Goal: Task Accomplishment & Management: Use online tool/utility

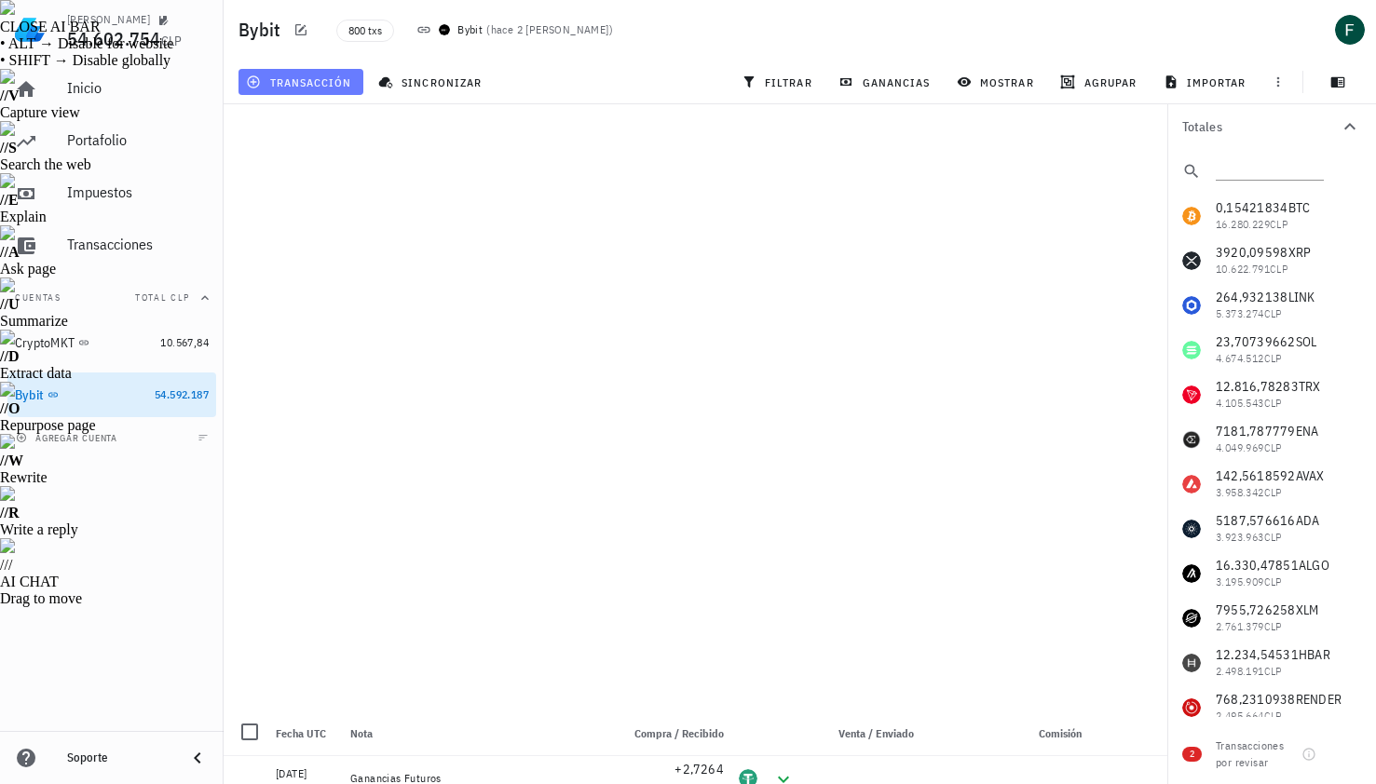
click at [297, 86] on span "transacción" at bounding box center [301, 82] width 102 height 15
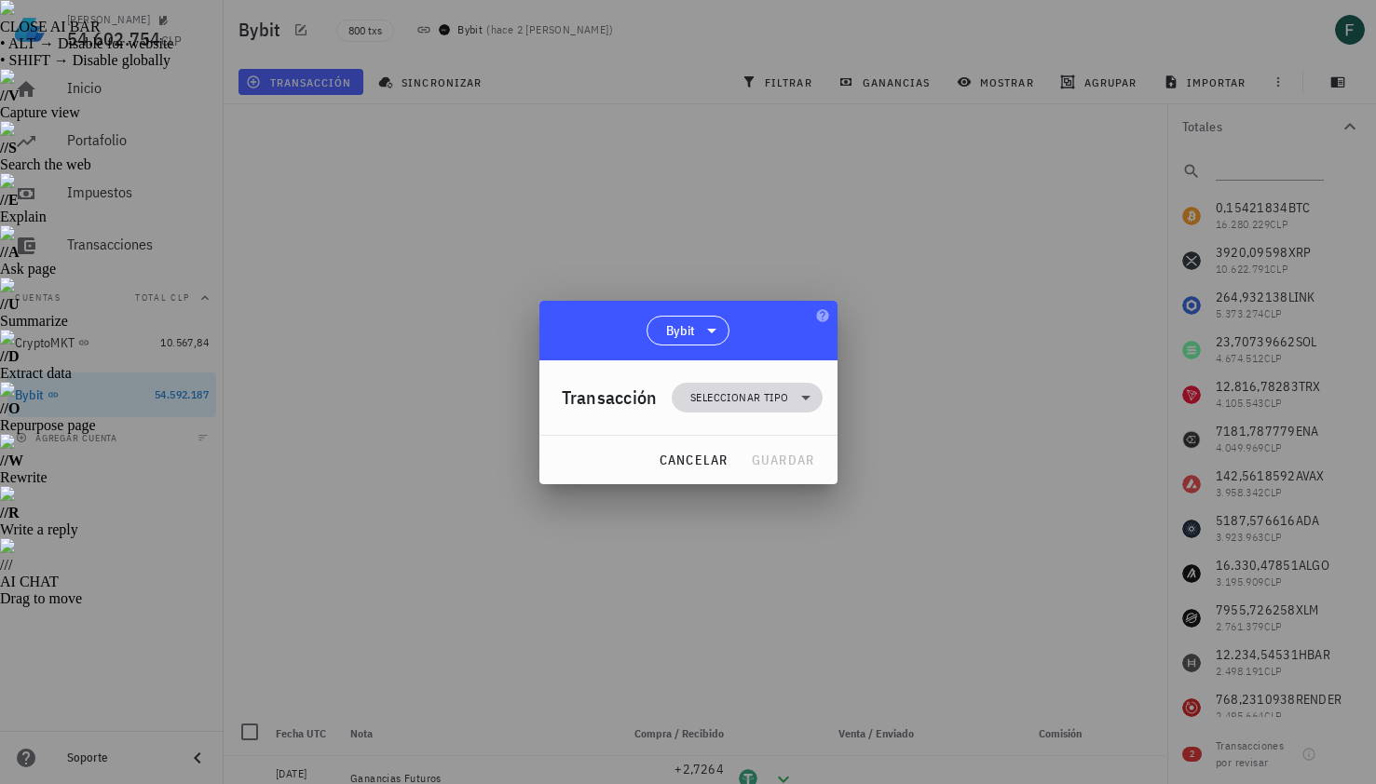
click at [717, 383] on span "Seleccionar tipo" at bounding box center [747, 398] width 128 height 30
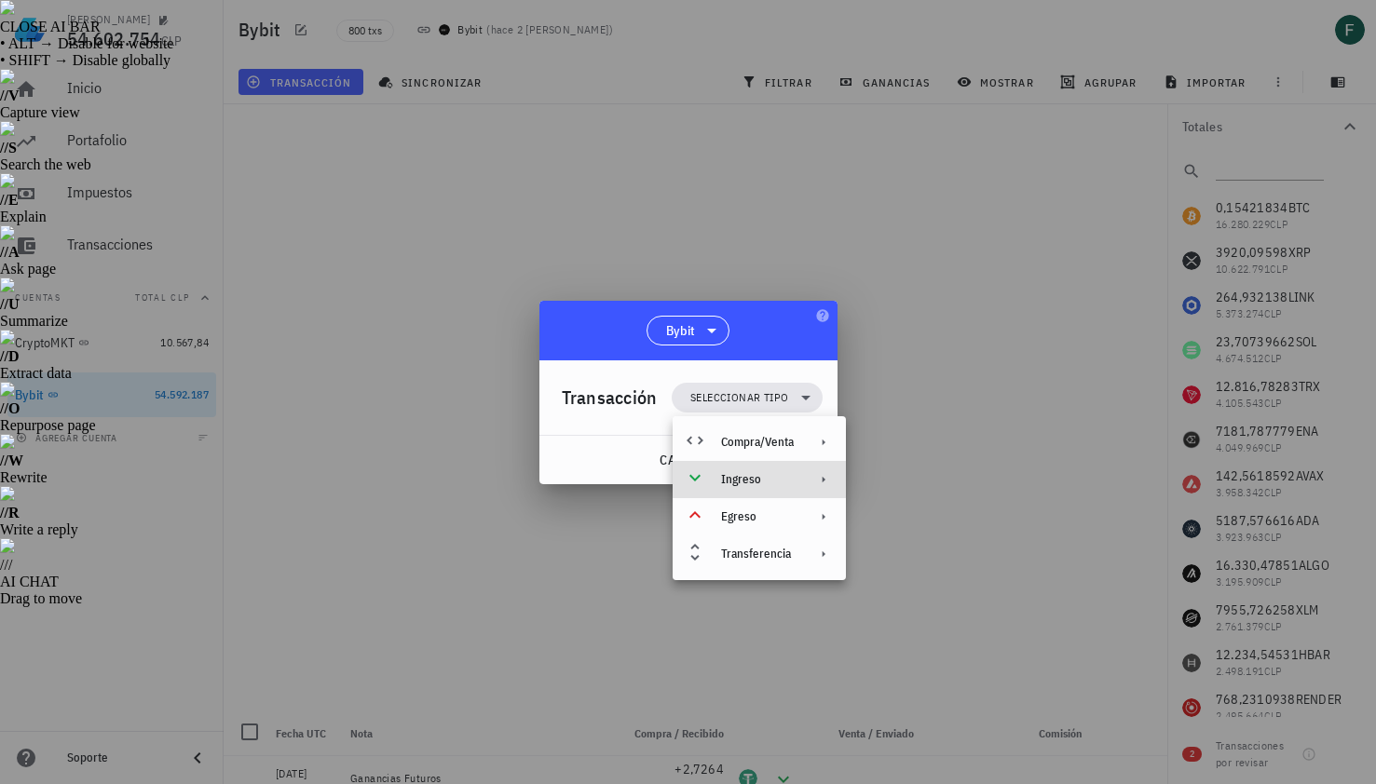
click at [733, 484] on div "Ingreso" at bounding box center [757, 479] width 73 height 15
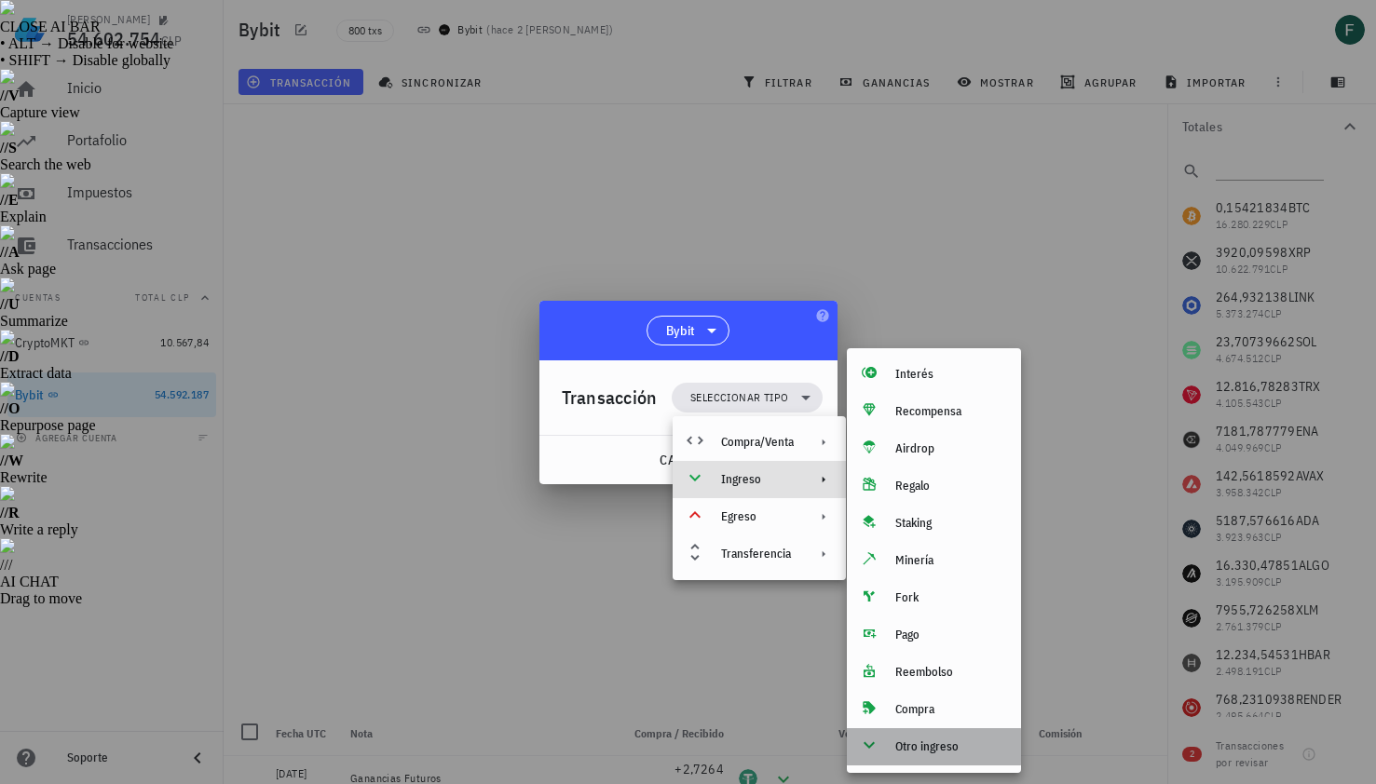
click at [919, 757] on div "Otro ingreso" at bounding box center [934, 747] width 174 height 37
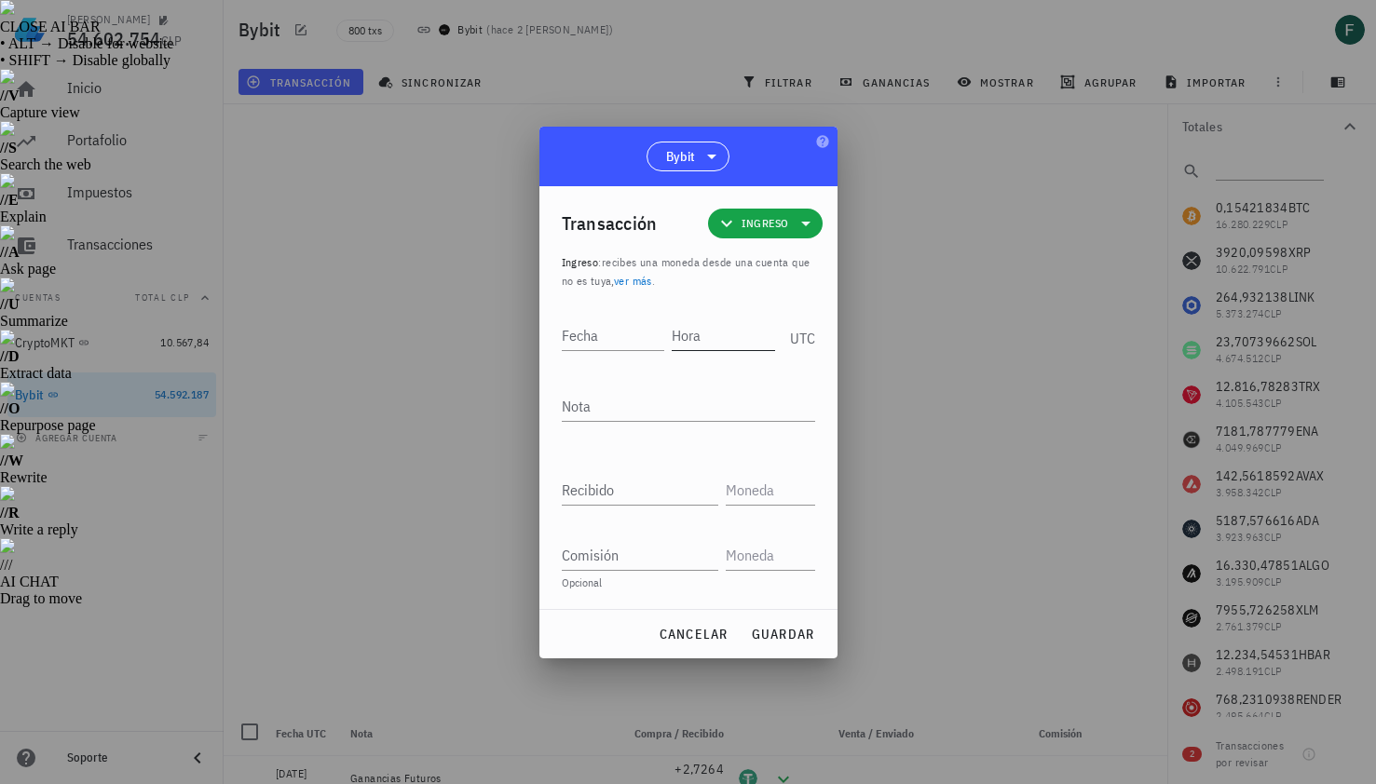
click at [694, 341] on input "Hora" at bounding box center [723, 335] width 103 height 30
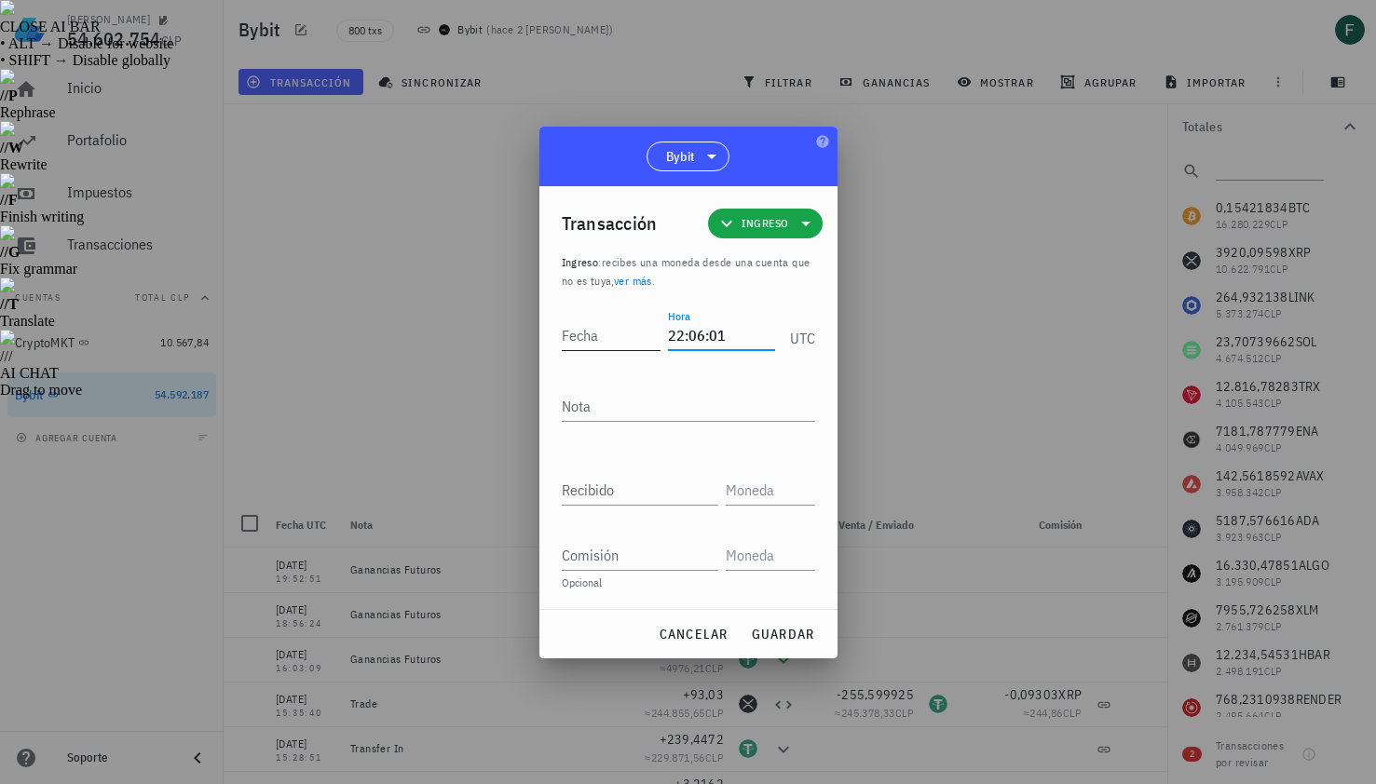
type input "22:06:01"
click at [601, 330] on input "Fecha" at bounding box center [615, 335] width 106 height 30
type input "[DATE]"
click at [617, 398] on textarea "Nota" at bounding box center [688, 406] width 253 height 30
type textarea "Ganancias Futuros"
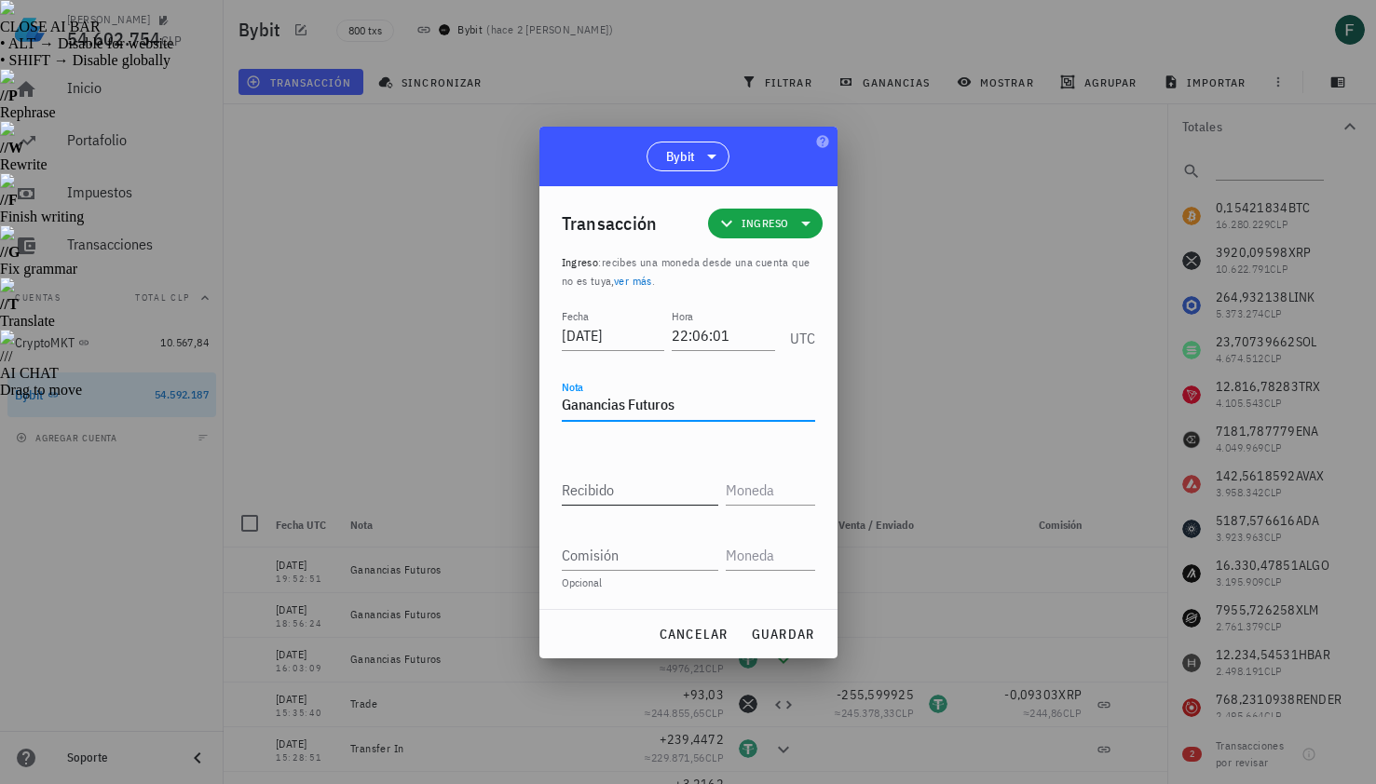
click at [618, 496] on input "Recibido" at bounding box center [640, 490] width 157 height 30
paste input "4,2503"
type input "4,2503"
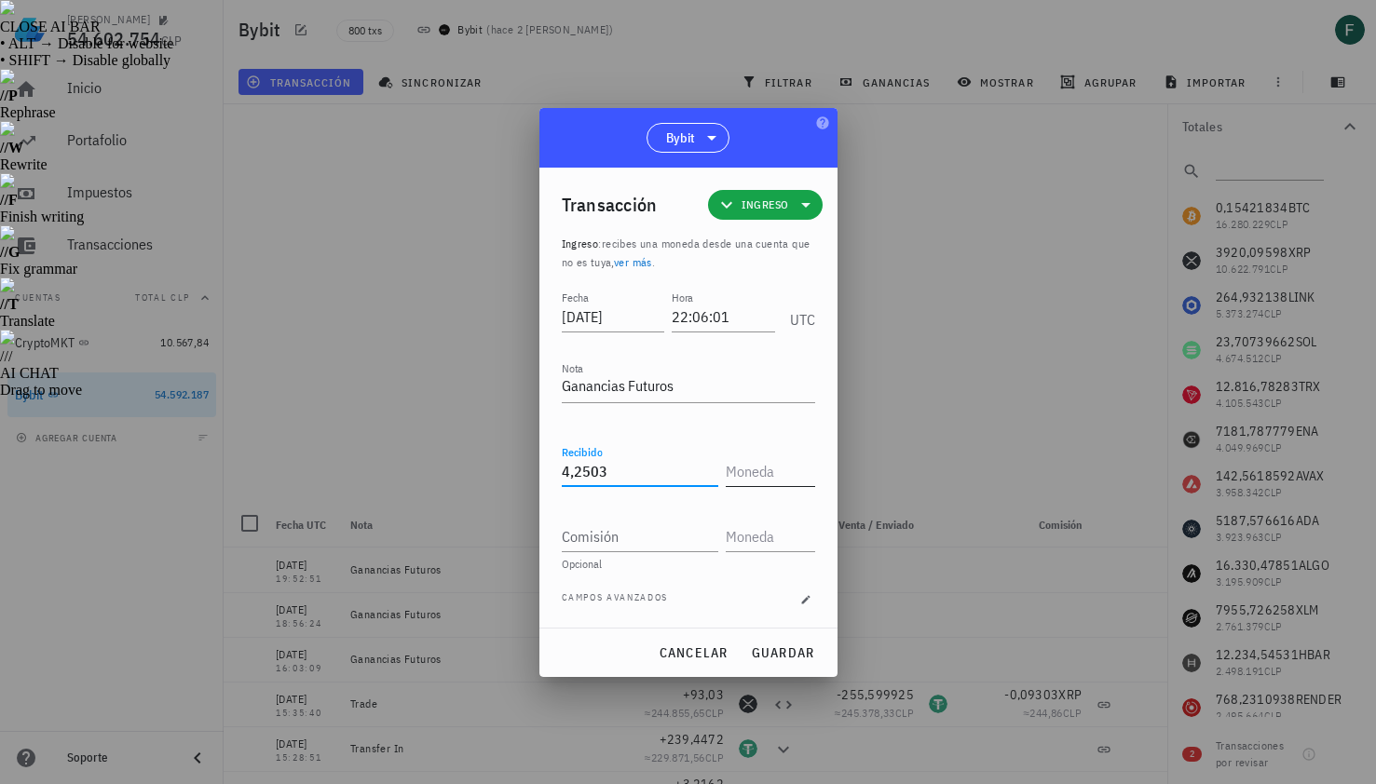
click at [782, 477] on input "text" at bounding box center [769, 472] width 86 height 30
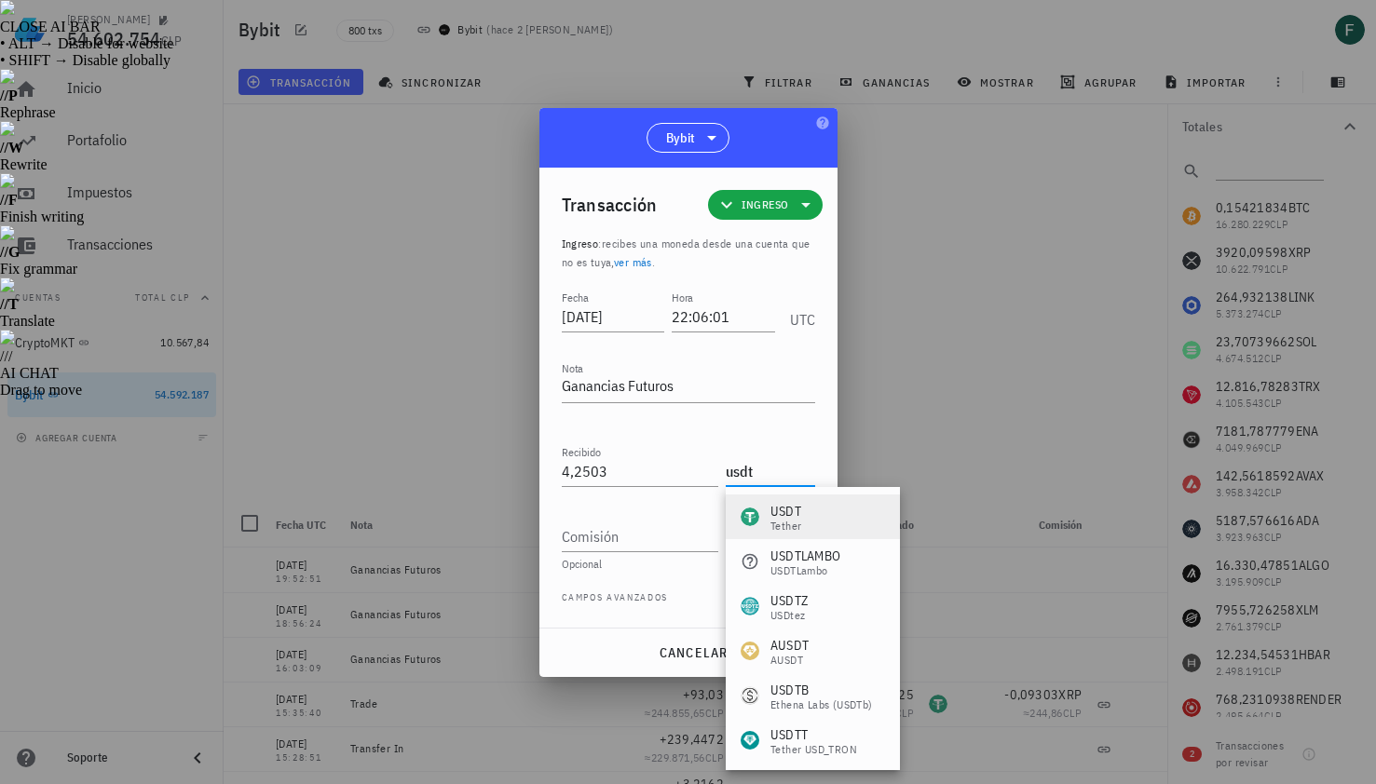
click at [803, 508] on div "USDT Tether" at bounding box center [813, 517] width 174 height 45
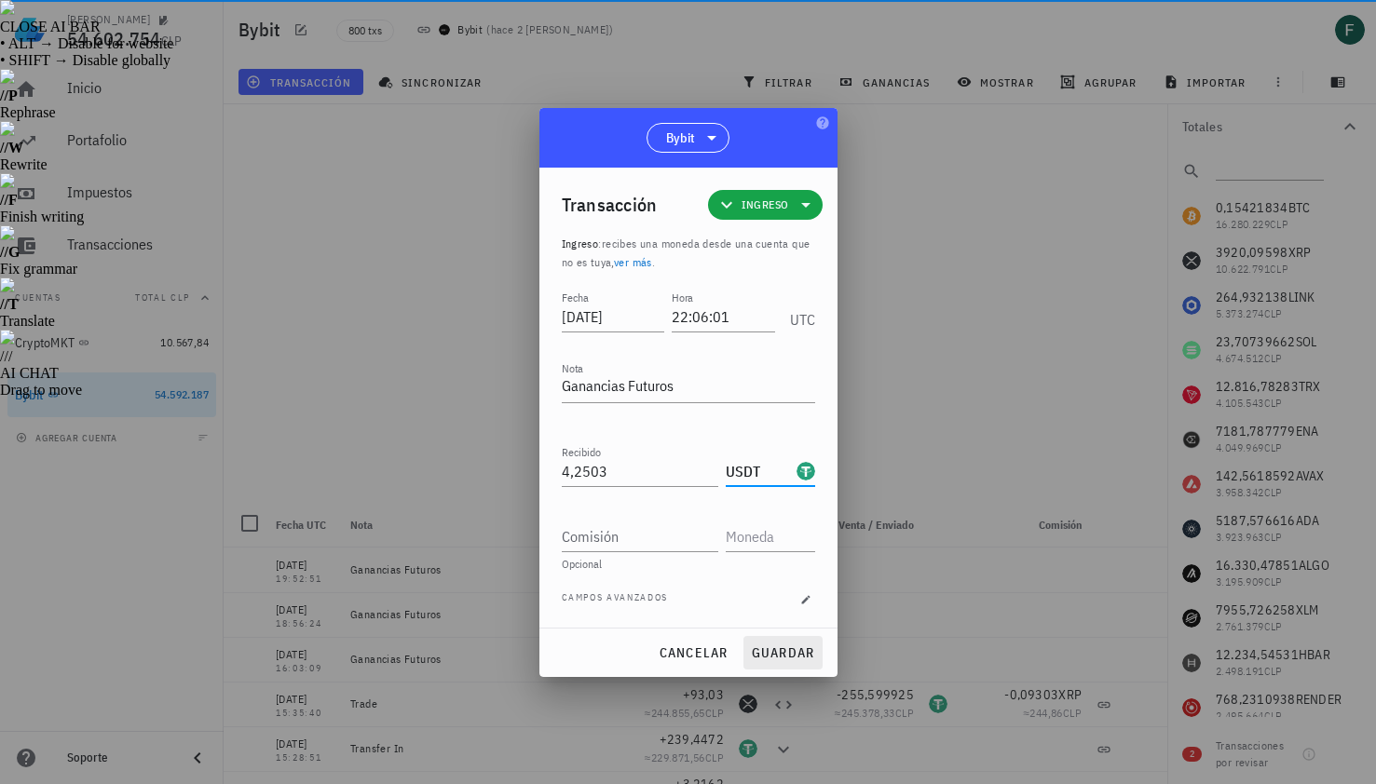
type input "USDT"
click at [780, 661] on button "guardar" at bounding box center [782, 653] width 79 height 34
